Goal: Task Accomplishment & Management: Complete application form

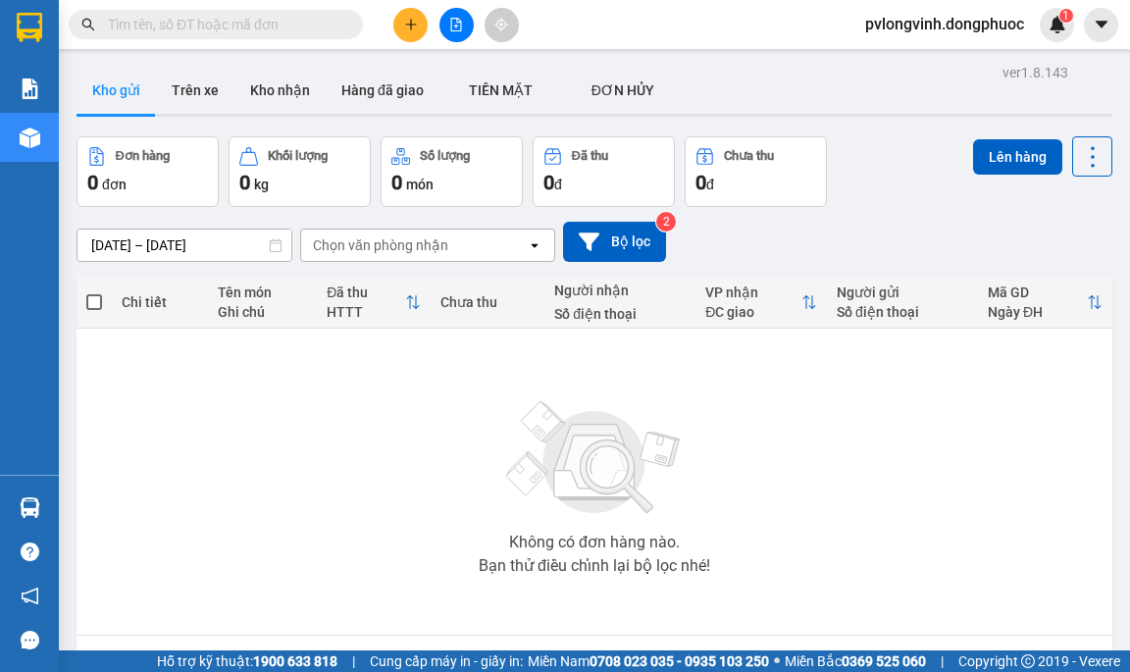
click at [270, 15] on input "text" at bounding box center [224, 25] width 232 height 22
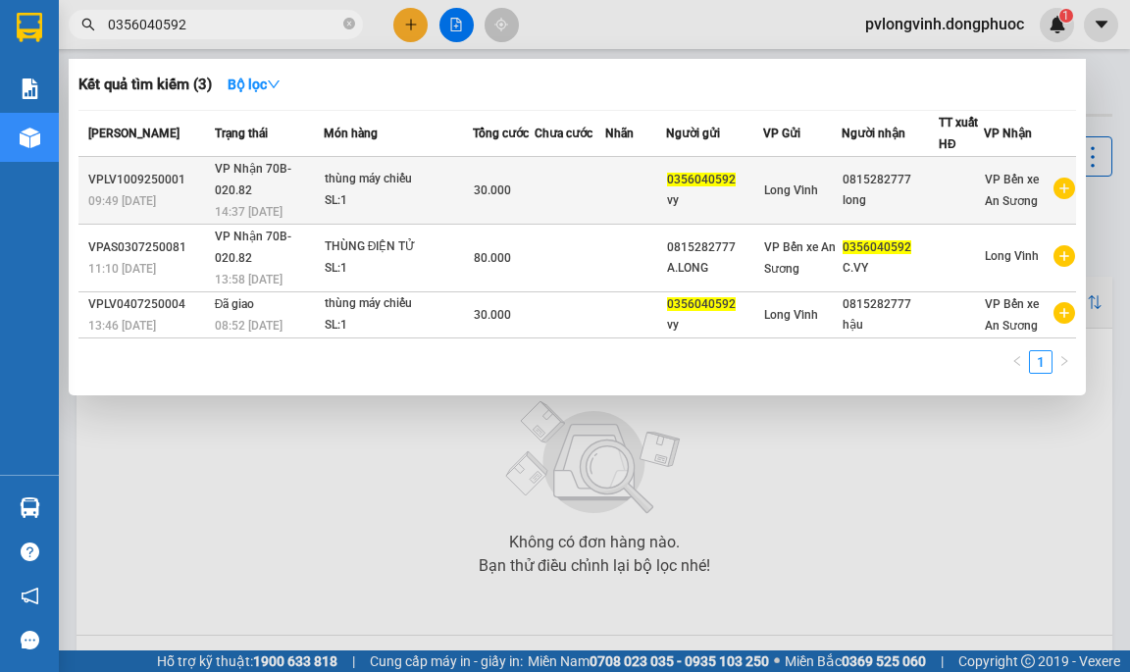
type input "0356040592"
click at [902, 190] on div "long" at bounding box center [890, 200] width 95 height 21
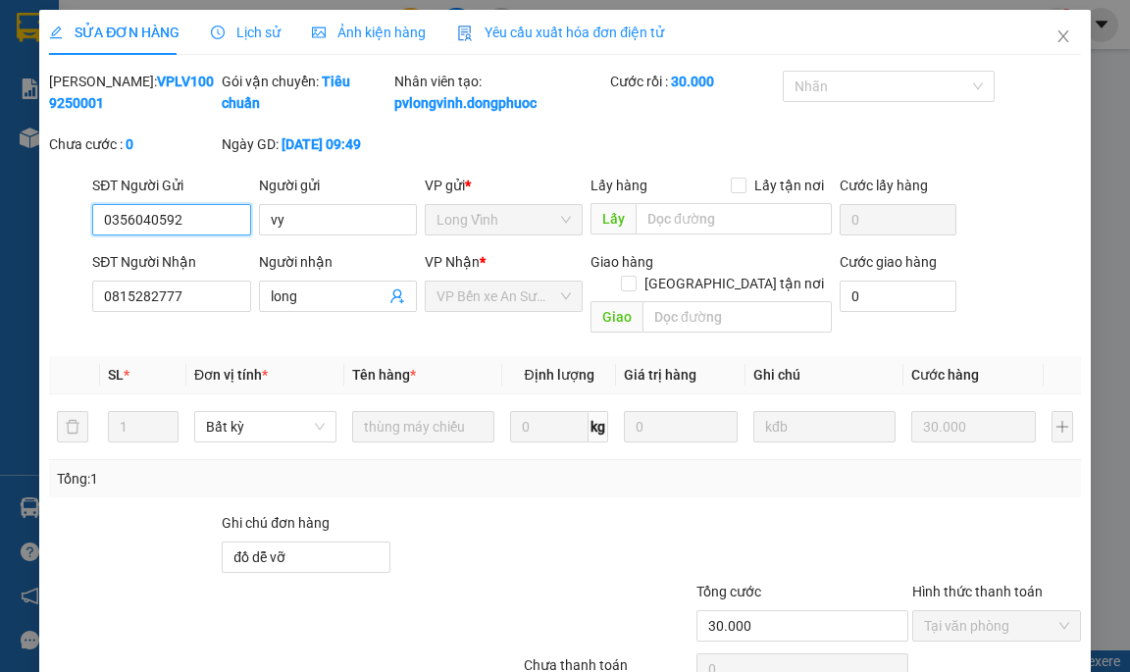
type input "0356040592"
type input "vy"
type input "0815282777"
type input "long"
type input "đồ dễ vỡ"
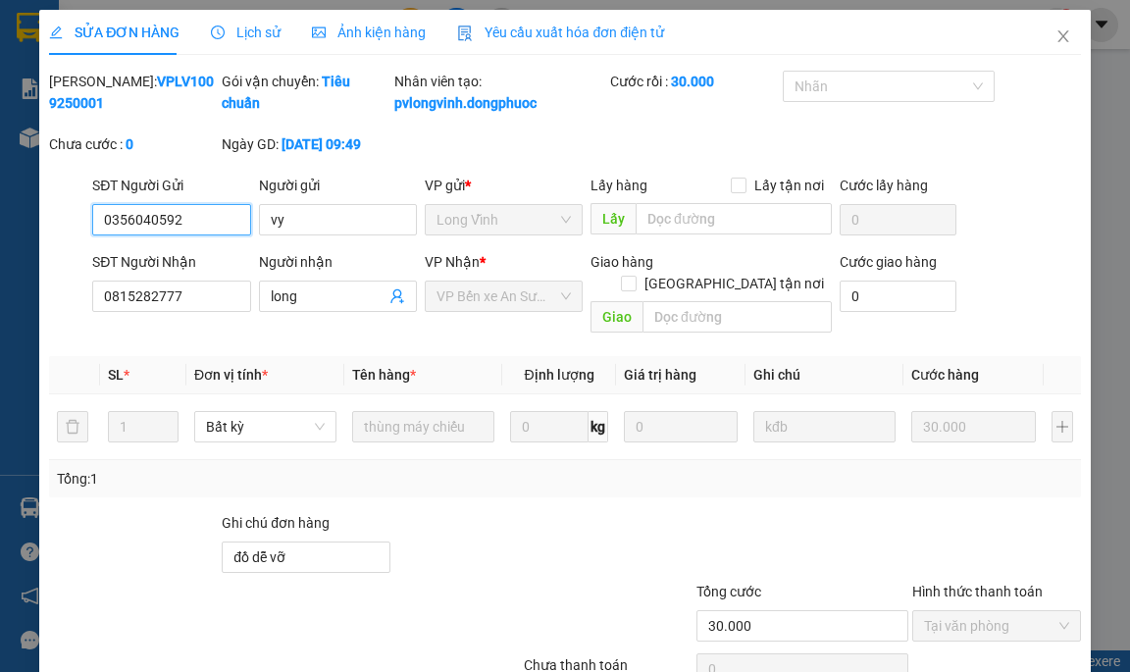
type input "30.000"
click at [258, 35] on span "Lịch sử" at bounding box center [246, 33] width 70 height 16
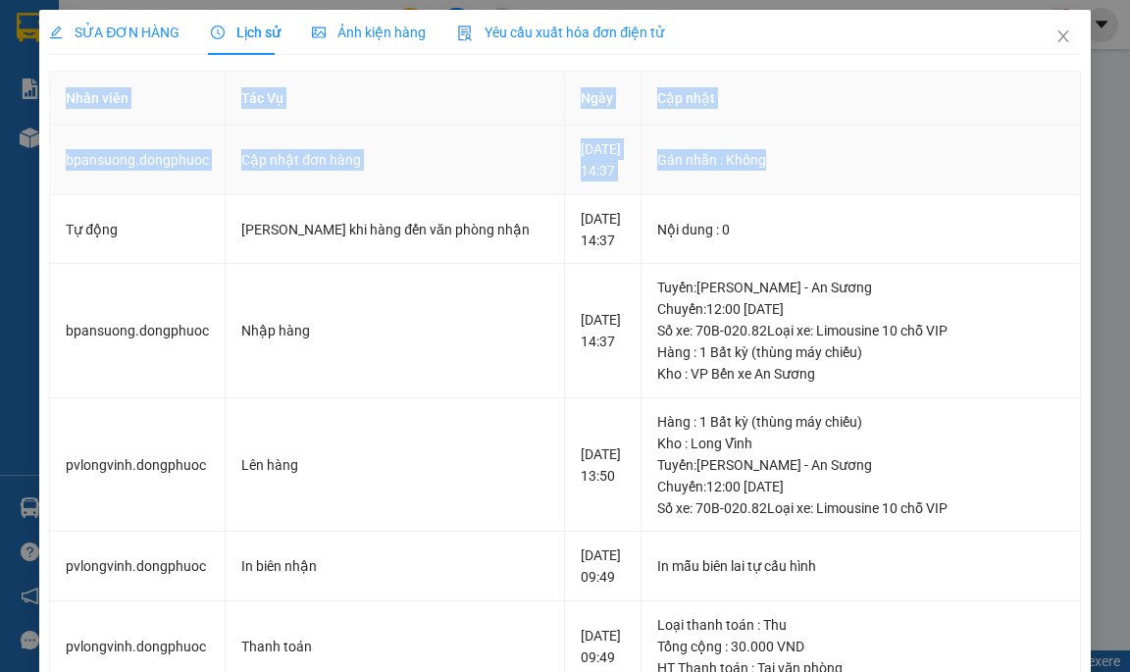
drag, startPoint x: 100, startPoint y: 165, endPoint x: 820, endPoint y: 189, distance: 720.5
click at [819, 190] on div "SỬA ĐƠN HÀNG Lịch sử Ảnh kiện hàng Yêu cầu xuất hóa đơn điện tử Total Paid Fee …" at bounding box center [564, 576] width 1051 height 1133
click at [821, 189] on td "Gán nhãn : Không" at bounding box center [861, 161] width 439 height 70
